Goal: Task Accomplishment & Management: Use online tool/utility

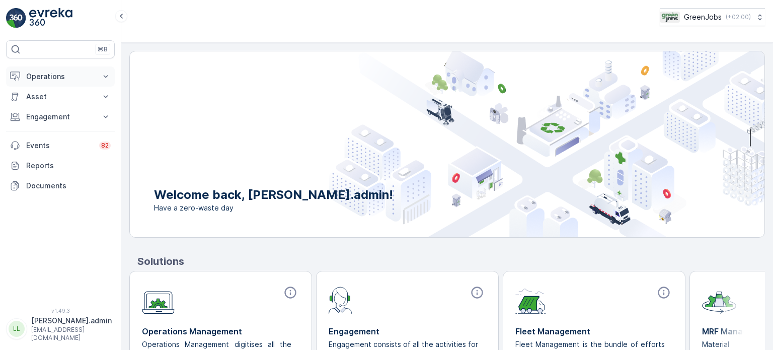
click at [38, 76] on p "Operations" at bounding box center [60, 76] width 68 height 10
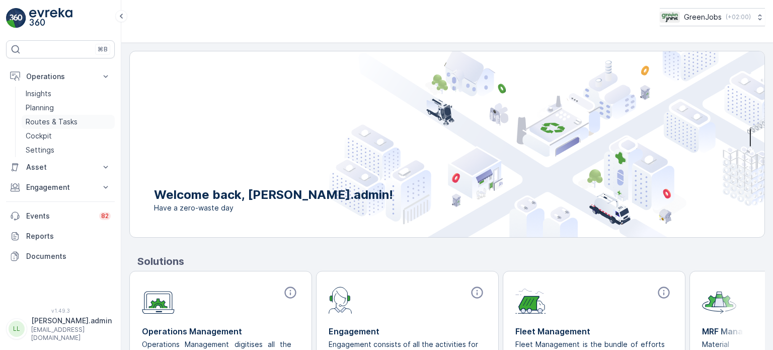
click at [40, 118] on p "Routes & Tasks" at bounding box center [52, 122] width 52 height 10
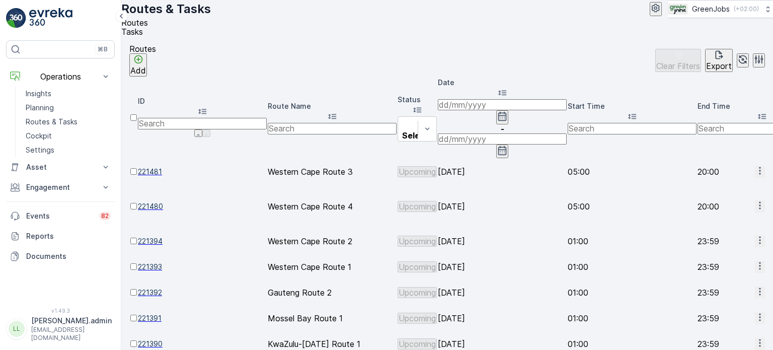
click at [506, 112] on icon "button" at bounding box center [502, 116] width 9 height 9
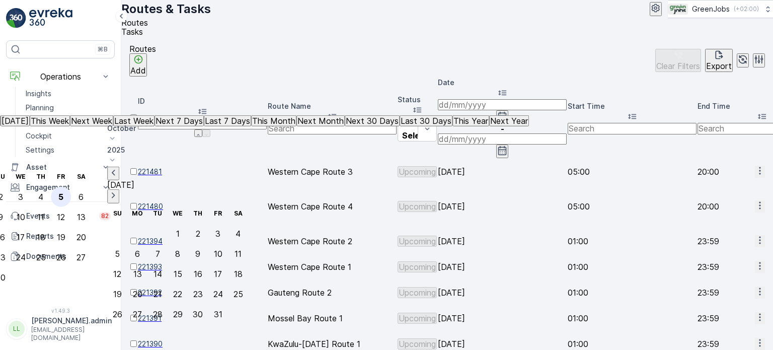
click at [63, 192] on div "5" at bounding box center [60, 196] width 5 height 9
type input "[DATE]"
click at [63, 192] on div "5" at bounding box center [60, 196] width 5 height 9
type input "[DATE]"
click at [63, 192] on div "5" at bounding box center [60, 196] width 5 height 9
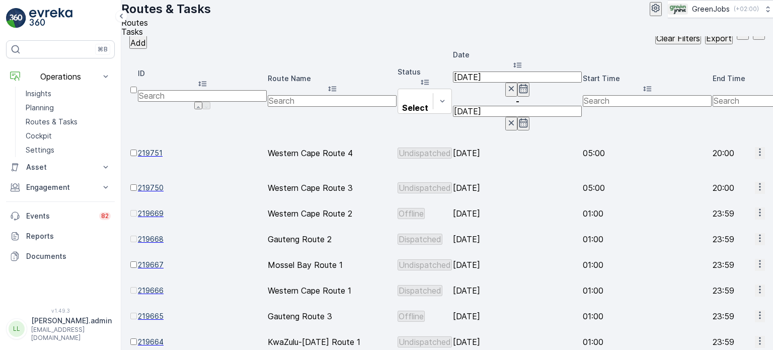
scroll to position [50, 0]
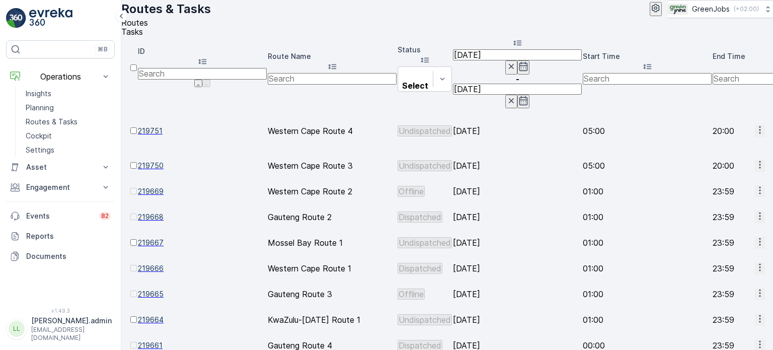
click at [758, 289] on icon "button" at bounding box center [759, 293] width 2 height 8
click at [727, 236] on span "See More Details" at bounding box center [734, 239] width 58 height 10
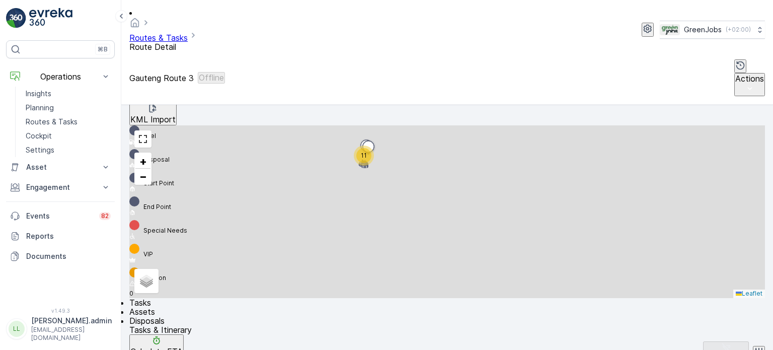
scroll to position [301, 0]
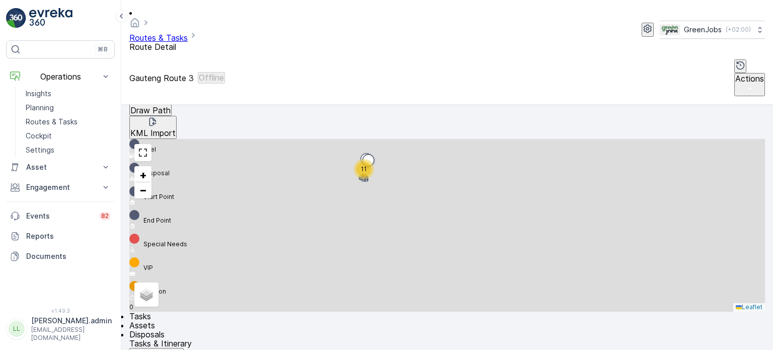
click at [42, 108] on p "Planning" at bounding box center [40, 108] width 28 height 10
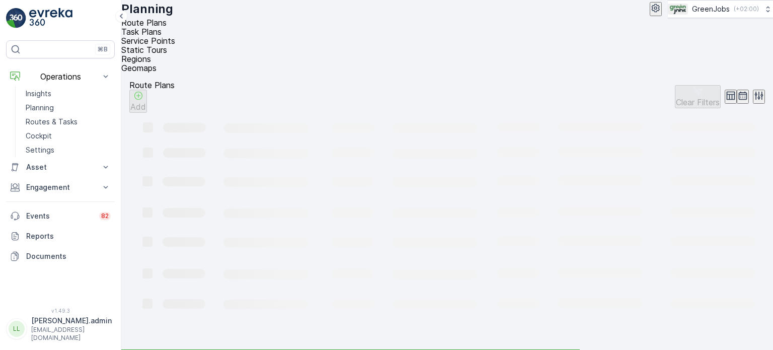
click at [175, 36] on span "Service Points" at bounding box center [148, 41] width 54 height 10
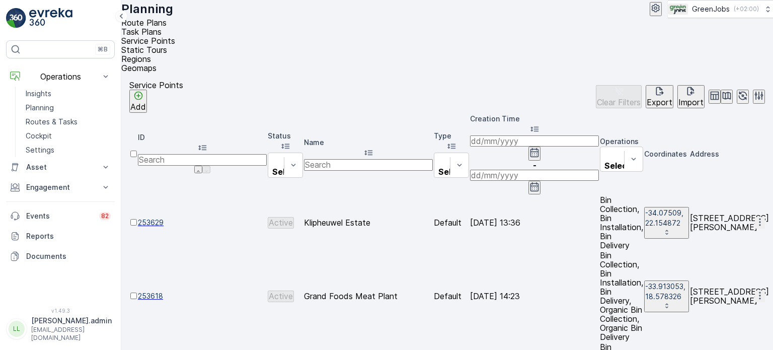
click at [433, 159] on input "text" at bounding box center [368, 164] width 129 height 11
type input "cradle"
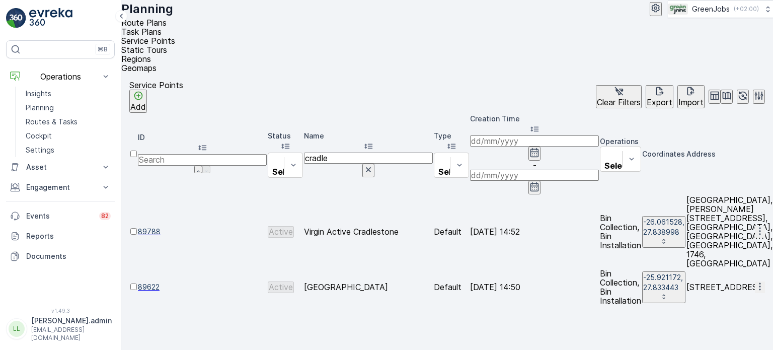
click at [137, 291] on div at bounding box center [133, 291] width 7 height 0
click at [137, 283] on input "checkbox" at bounding box center [133, 286] width 7 height 7
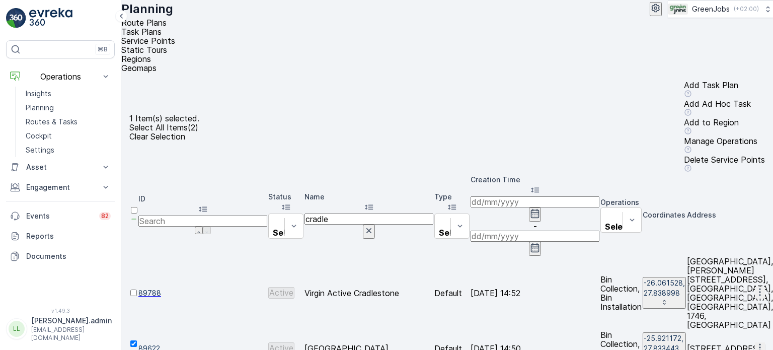
click at [684, 99] on p "Add Ad Hoc Task" at bounding box center [724, 103] width 81 height 9
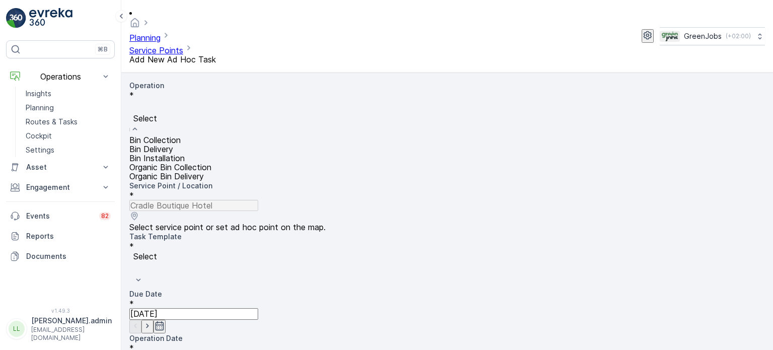
click at [214, 100] on div "Select" at bounding box center [446, 118] width 635 height 36
click at [206, 135] on div "Bin Collection" at bounding box center [446, 139] width 635 height 9
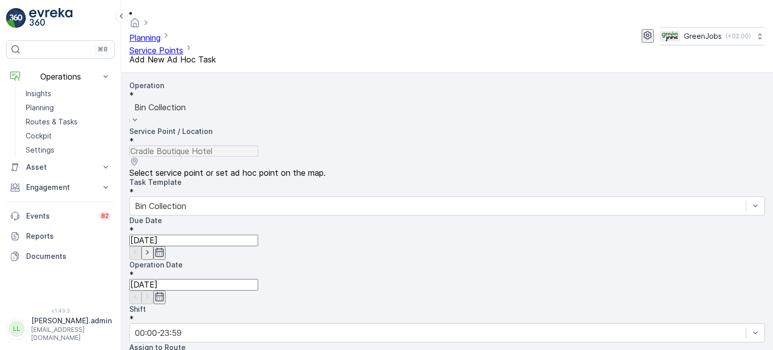
scroll to position [145, 0]
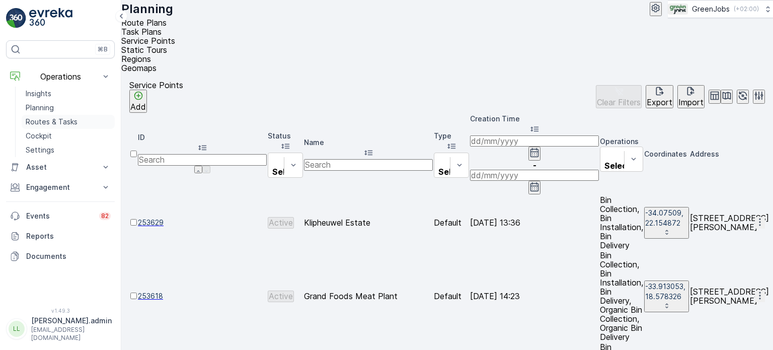
click at [40, 119] on p "Routes & Tasks" at bounding box center [52, 122] width 52 height 10
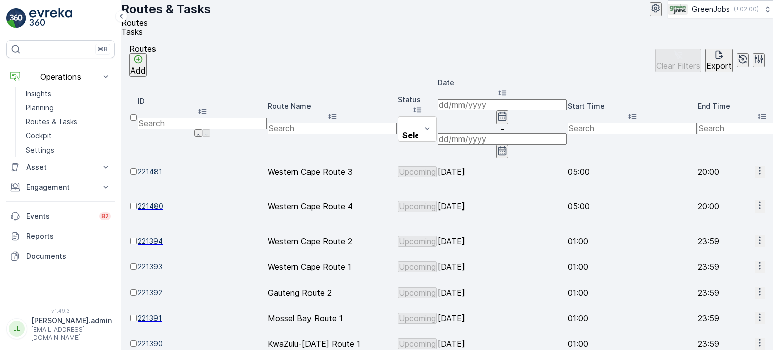
click at [526, 106] on input at bounding box center [502, 104] width 129 height 11
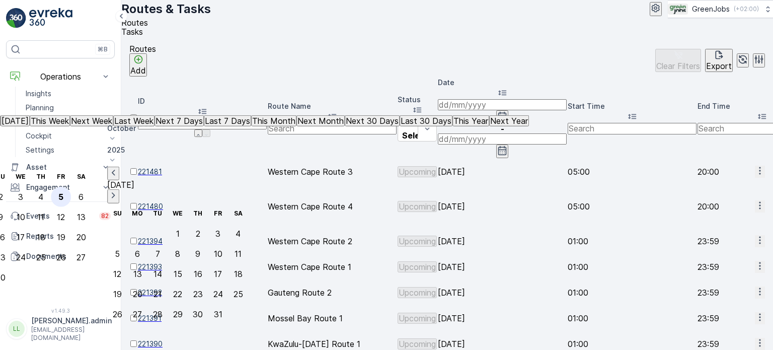
click at [63, 192] on div "5" at bounding box center [60, 196] width 5 height 9
type input "[DATE]"
click at [63, 192] on div "5" at bounding box center [60, 196] width 5 height 9
type input "[DATE]"
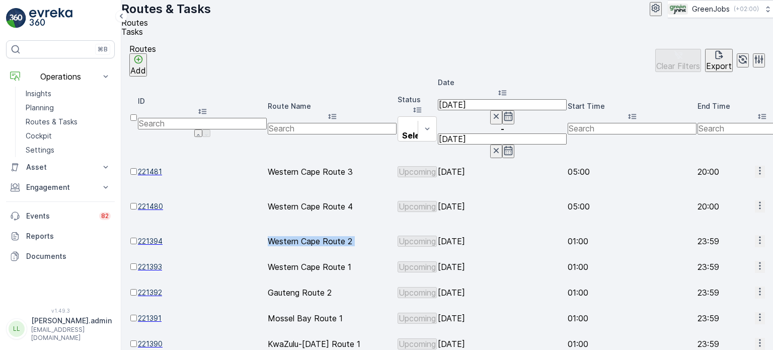
click at [352, 228] on td "Western Cape Route 2" at bounding box center [332, 240] width 129 height 25
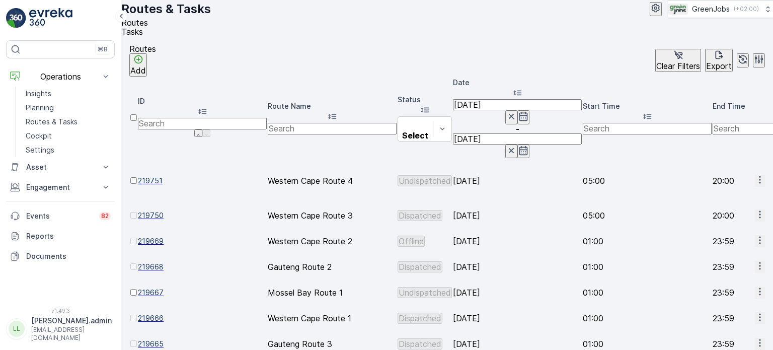
click at [758, 339] on icon "button" at bounding box center [759, 343] width 2 height 8
click at [710, 290] on span "See More Details" at bounding box center [734, 289] width 58 height 10
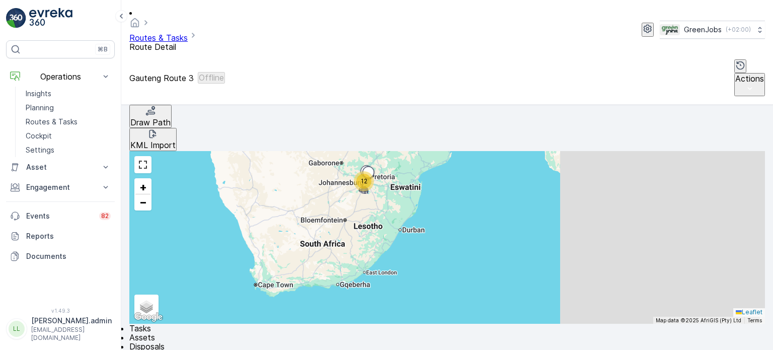
scroll to position [301, 0]
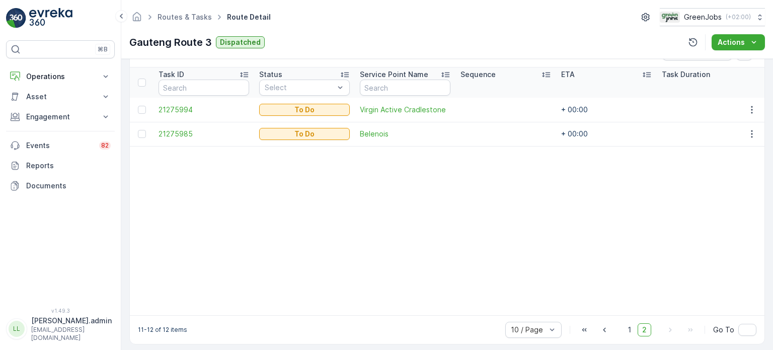
scroll to position [277, 0]
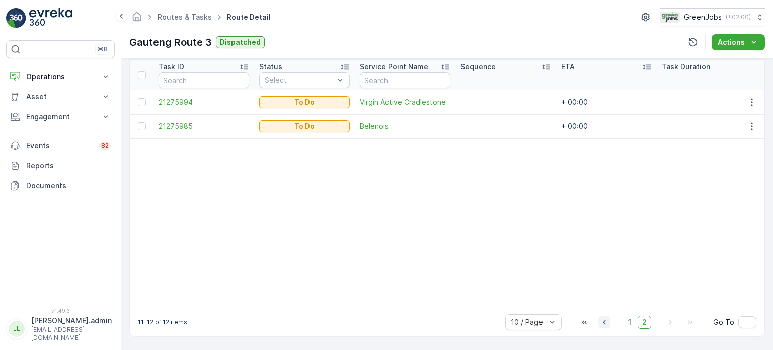
click at [604, 323] on icon "button" at bounding box center [604, 322] width 3 height 5
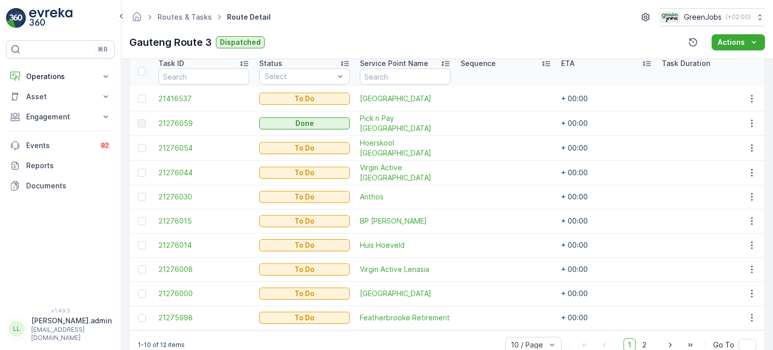
scroll to position [280, 0]
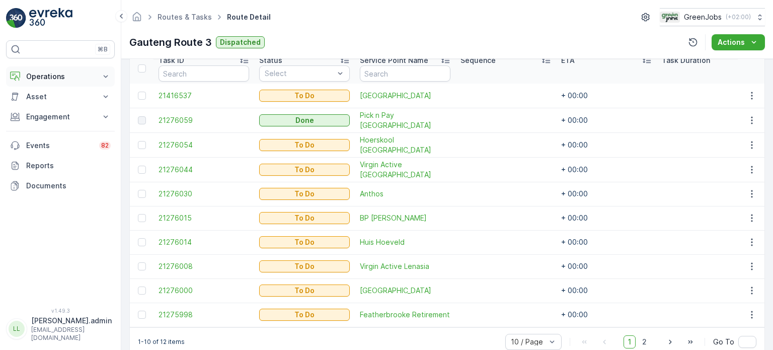
click at [48, 76] on p "Operations" at bounding box center [60, 76] width 68 height 10
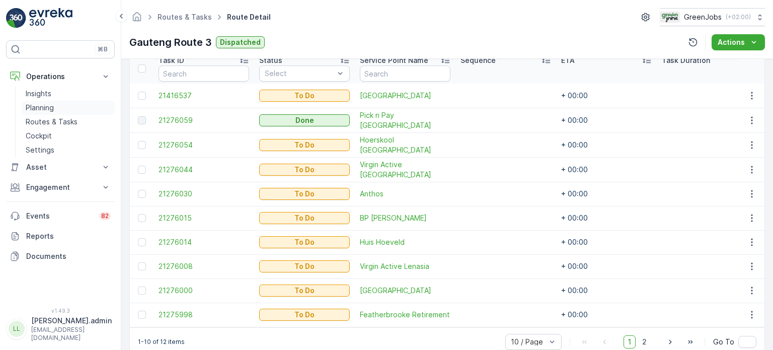
click at [45, 105] on p "Planning" at bounding box center [40, 108] width 28 height 10
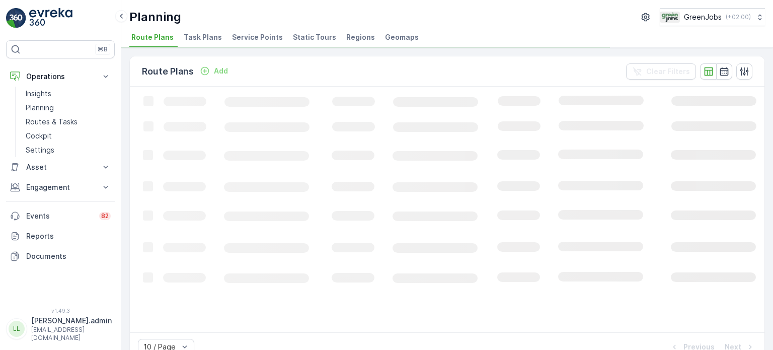
click at [264, 40] on span "Service Points" at bounding box center [257, 37] width 51 height 10
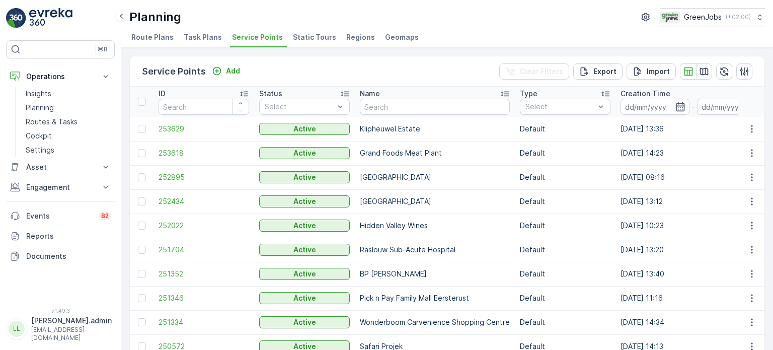
click at [408, 113] on input "text" at bounding box center [435, 107] width 150 height 16
type input "morele"
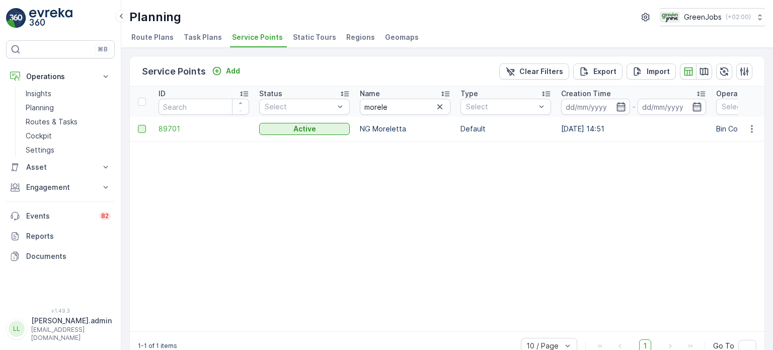
click at [140, 128] on div at bounding box center [142, 129] width 8 height 8
click at [138, 125] on input "checkbox" at bounding box center [138, 125] width 0 height 0
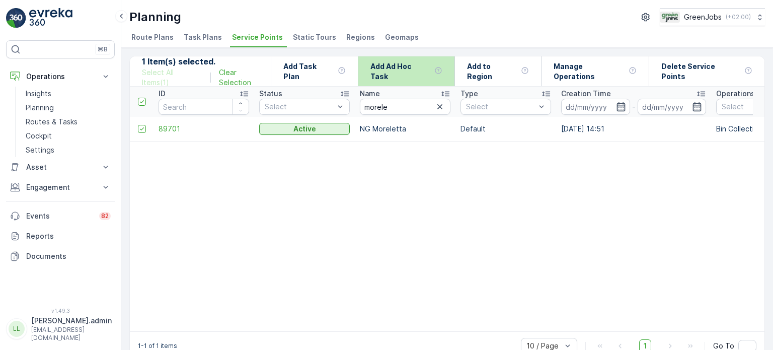
click at [429, 72] on p "Add Ad Hoc Task" at bounding box center [400, 71] width 60 height 20
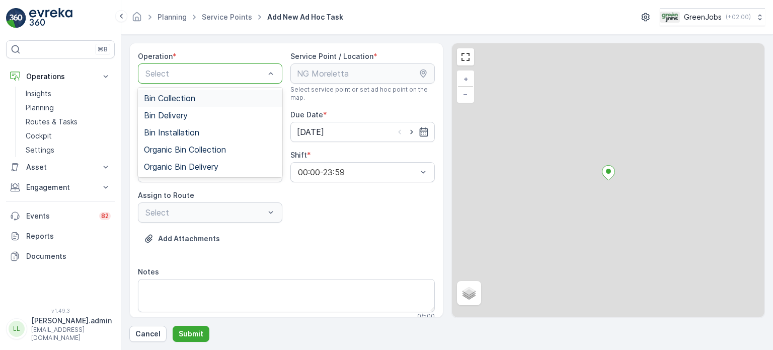
click at [194, 97] on span "Bin Collection" at bounding box center [169, 98] width 51 height 9
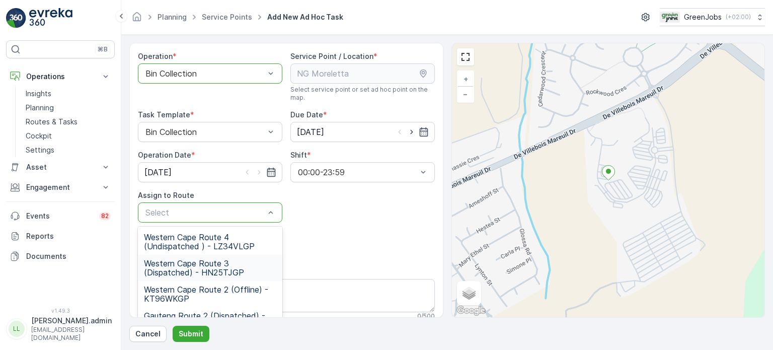
scroll to position [50, 0]
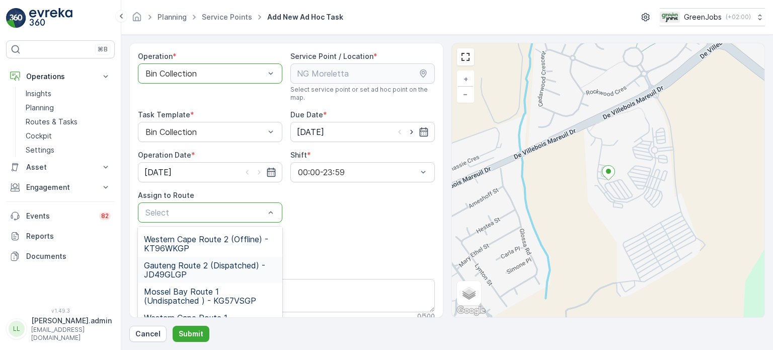
click at [197, 265] on span "Gauteng Route 2 (Dispatched) - JD49GLGP" at bounding box center [210, 270] width 132 height 18
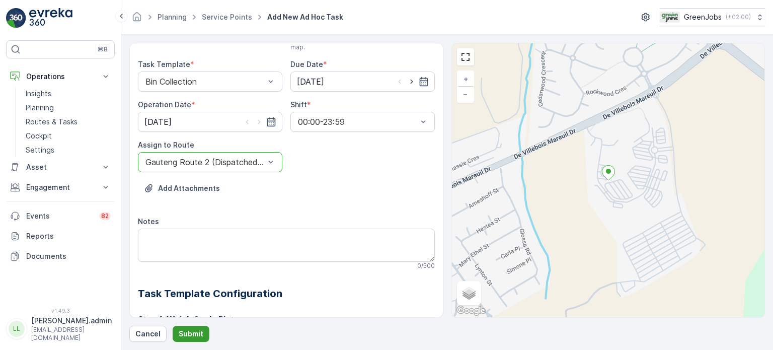
click at [185, 335] on p "Submit" at bounding box center [191, 333] width 25 height 10
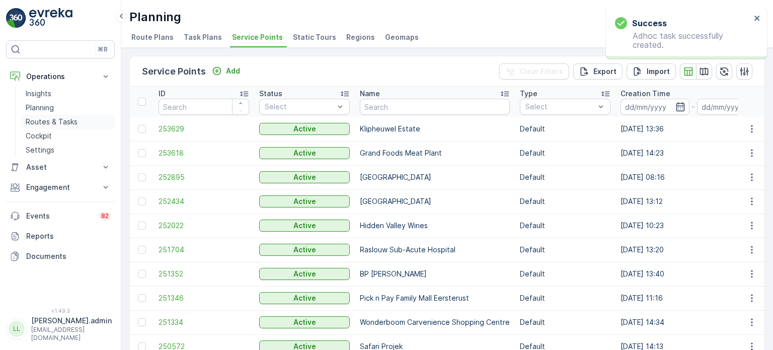
click at [64, 122] on p "Routes & Tasks" at bounding box center [52, 122] width 52 height 10
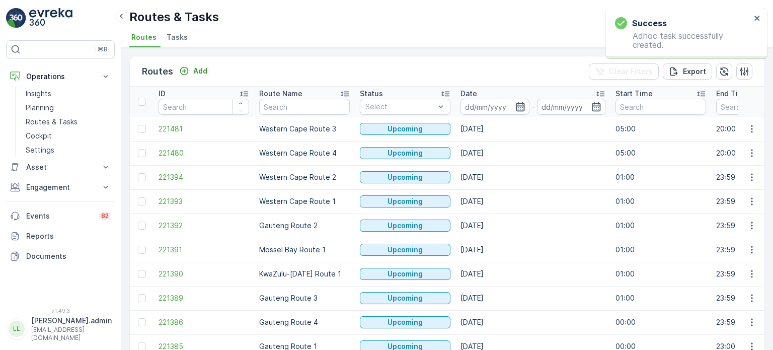
click at [518, 106] on icon "button" at bounding box center [520, 107] width 10 height 10
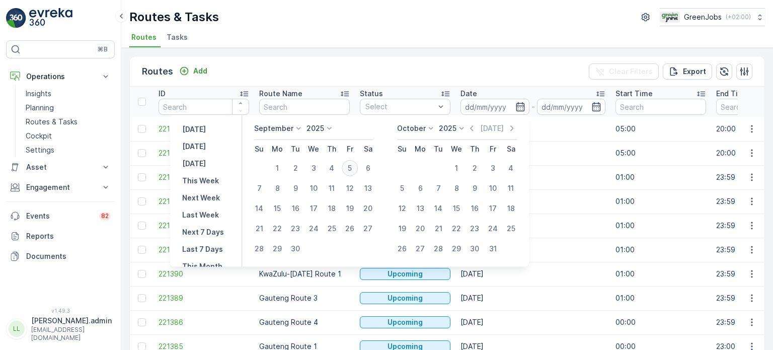
click at [350, 167] on div "5" at bounding box center [350, 168] width 16 height 16
type input "[DATE]"
click at [350, 167] on div "5" at bounding box center [350, 168] width 16 height 16
type input "[DATE]"
click at [350, 167] on div "5" at bounding box center [350, 168] width 16 height 16
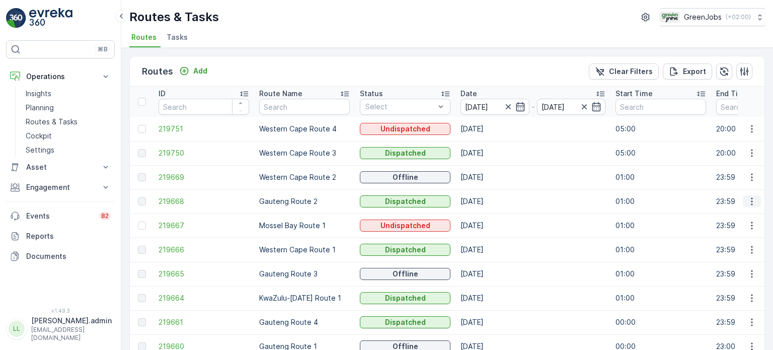
click at [750, 204] on icon "button" at bounding box center [751, 201] width 10 height 10
click at [716, 217] on span "See More Details" at bounding box center [728, 216] width 58 height 10
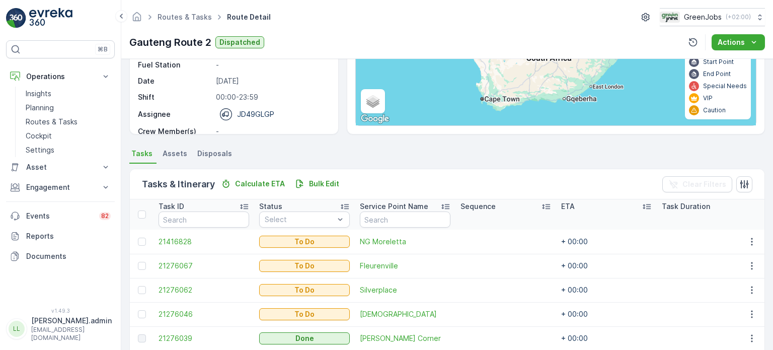
scroll to position [151, 0]
